Goal: Task Accomplishment & Management: Manage account settings

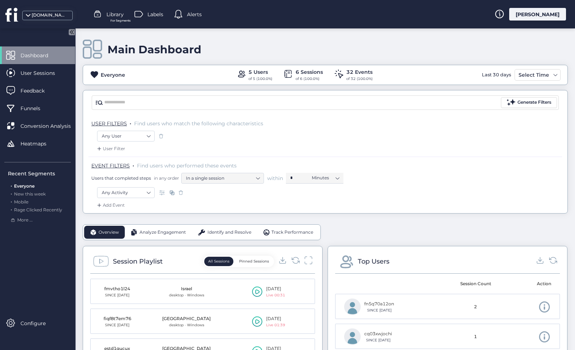
click at [541, 15] on div "[PERSON_NAME]" at bounding box center [538, 14] width 57 height 13
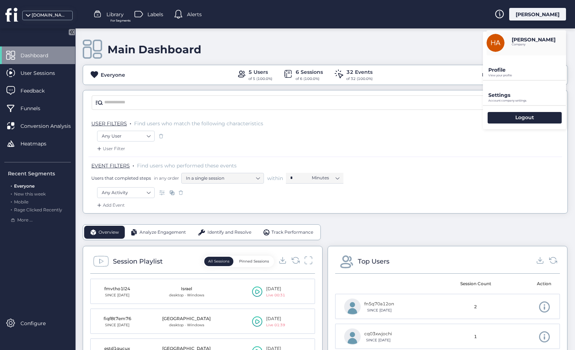
click at [541, 16] on div "[PERSON_NAME]" at bounding box center [538, 14] width 57 height 13
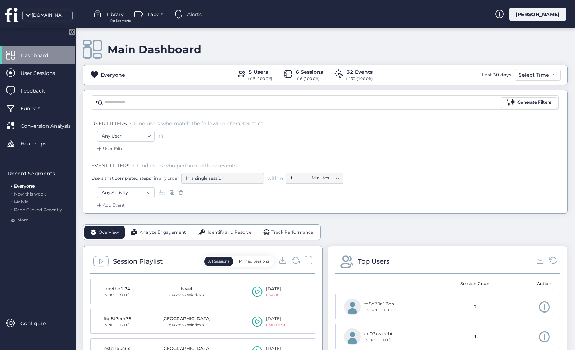
click at [541, 16] on div "[PERSON_NAME]" at bounding box center [538, 14] width 57 height 13
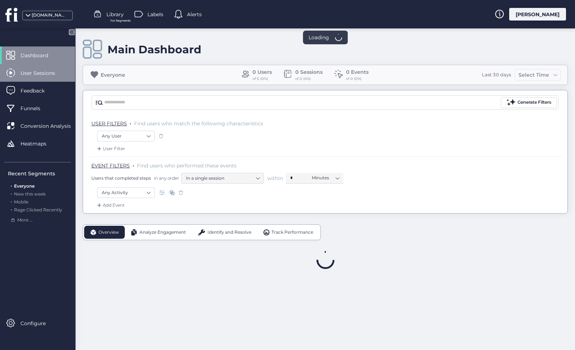
click at [65, 74] on span "User Sessions" at bounding box center [43, 73] width 45 height 8
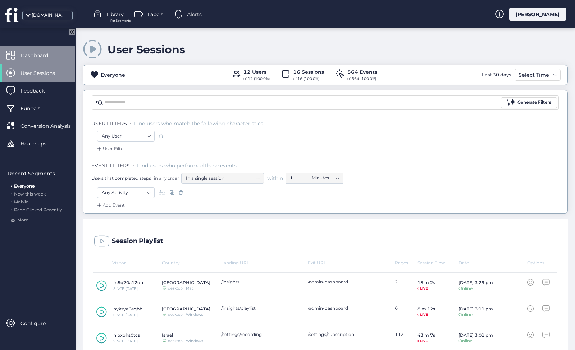
click at [54, 58] on span "Dashboard" at bounding box center [40, 55] width 39 height 8
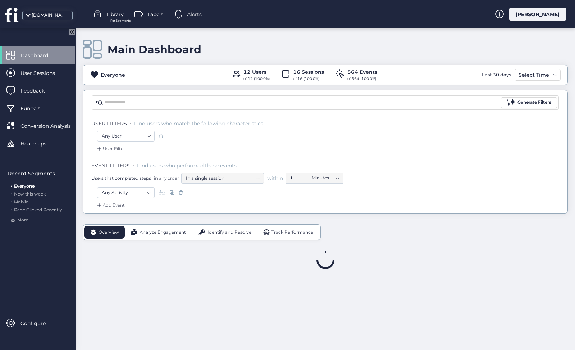
click at [239, 237] on div "Identify and Resolve" at bounding box center [224, 232] width 65 height 13
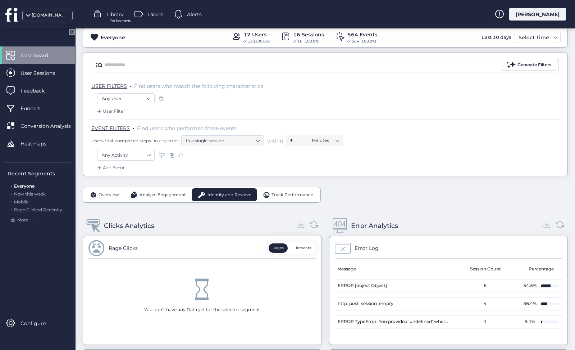
scroll to position [39, 0]
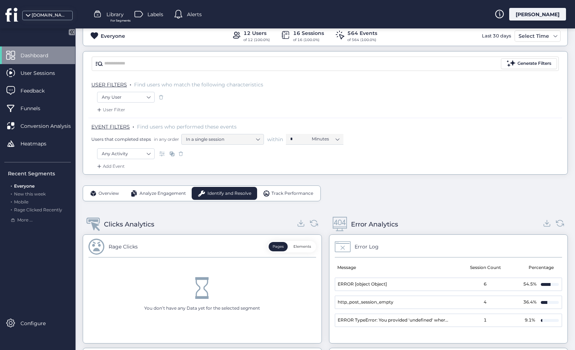
click at [305, 251] on button "Elements" at bounding box center [303, 246] width 26 height 9
click at [106, 194] on span "Overview" at bounding box center [109, 193] width 21 height 7
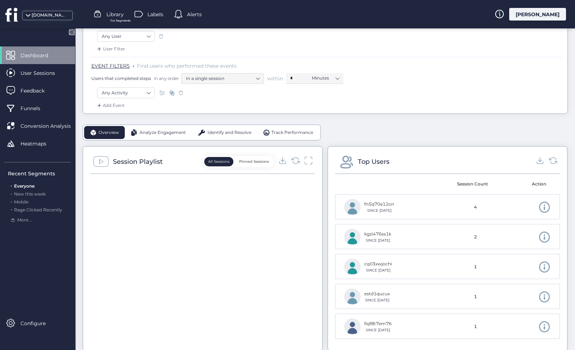
scroll to position [103, 0]
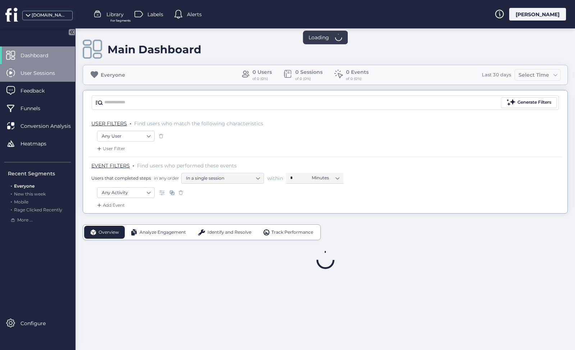
click at [29, 74] on span "User Sessions" at bounding box center [43, 73] width 45 height 8
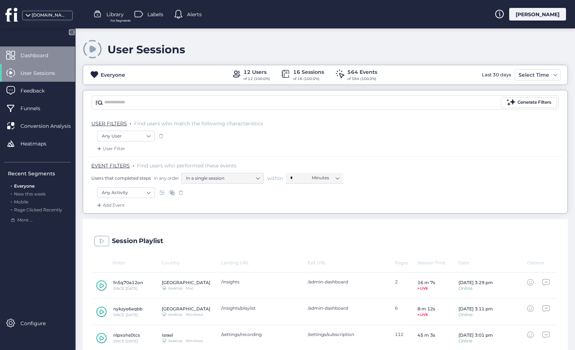
click at [58, 60] on div "Dashboard" at bounding box center [37, 55] width 75 height 18
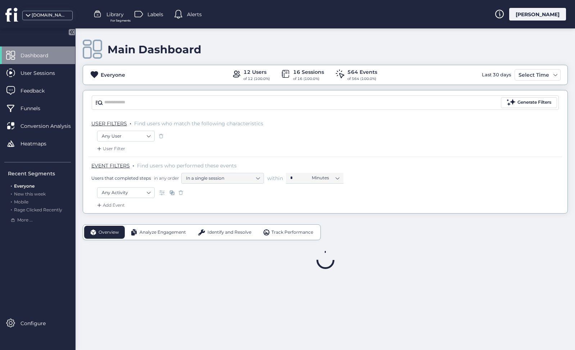
click at [548, 12] on div "[PERSON_NAME]" at bounding box center [538, 14] width 57 height 13
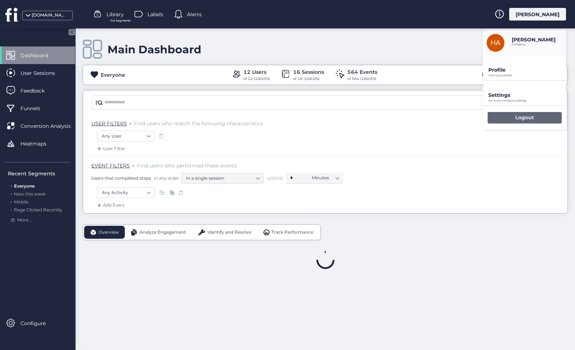
click at [507, 115] on div "Logout" at bounding box center [525, 118] width 74 height 12
